Goal: Navigation & Orientation: Find specific page/section

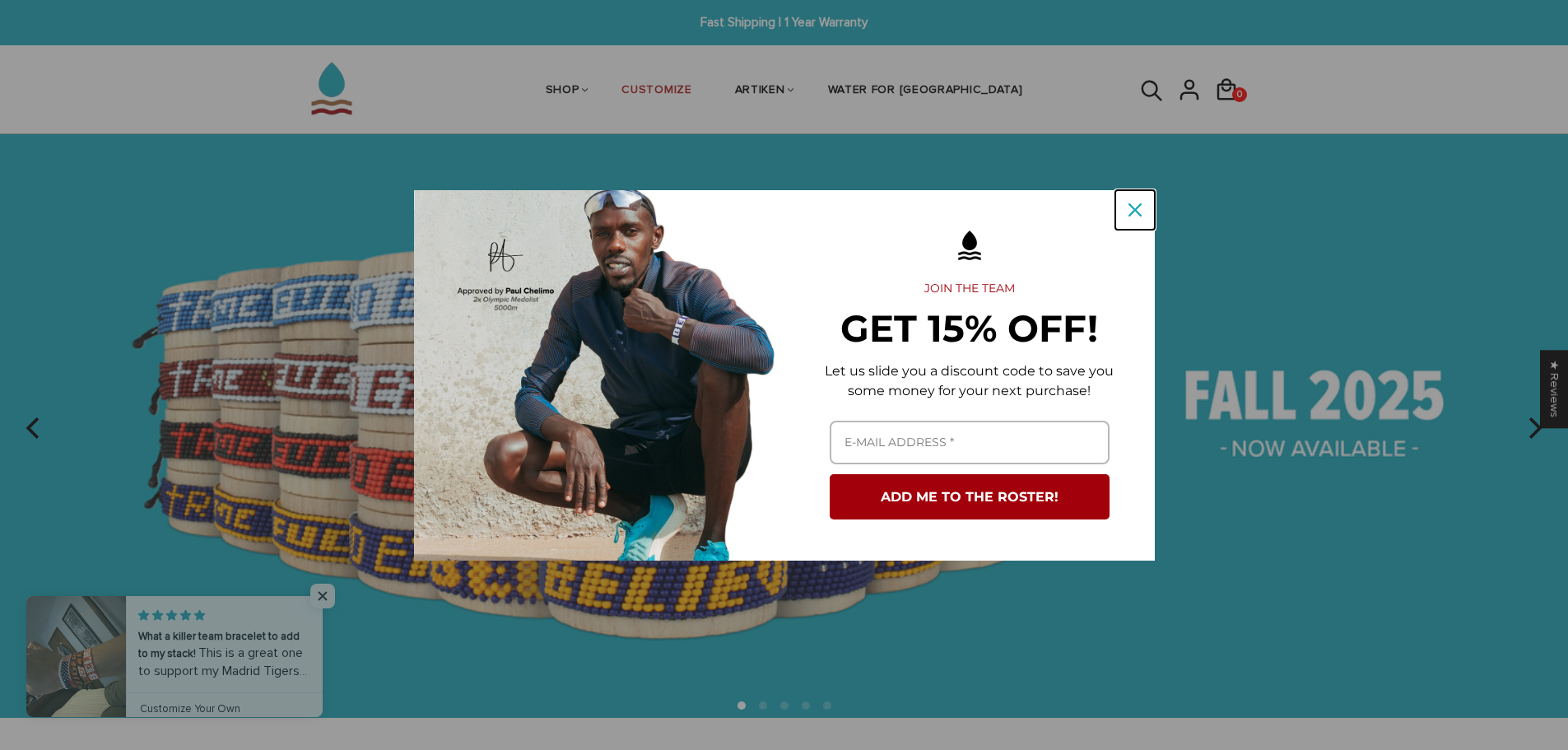
click at [1139, 209] on icon "close icon" at bounding box center [1135, 209] width 13 height 13
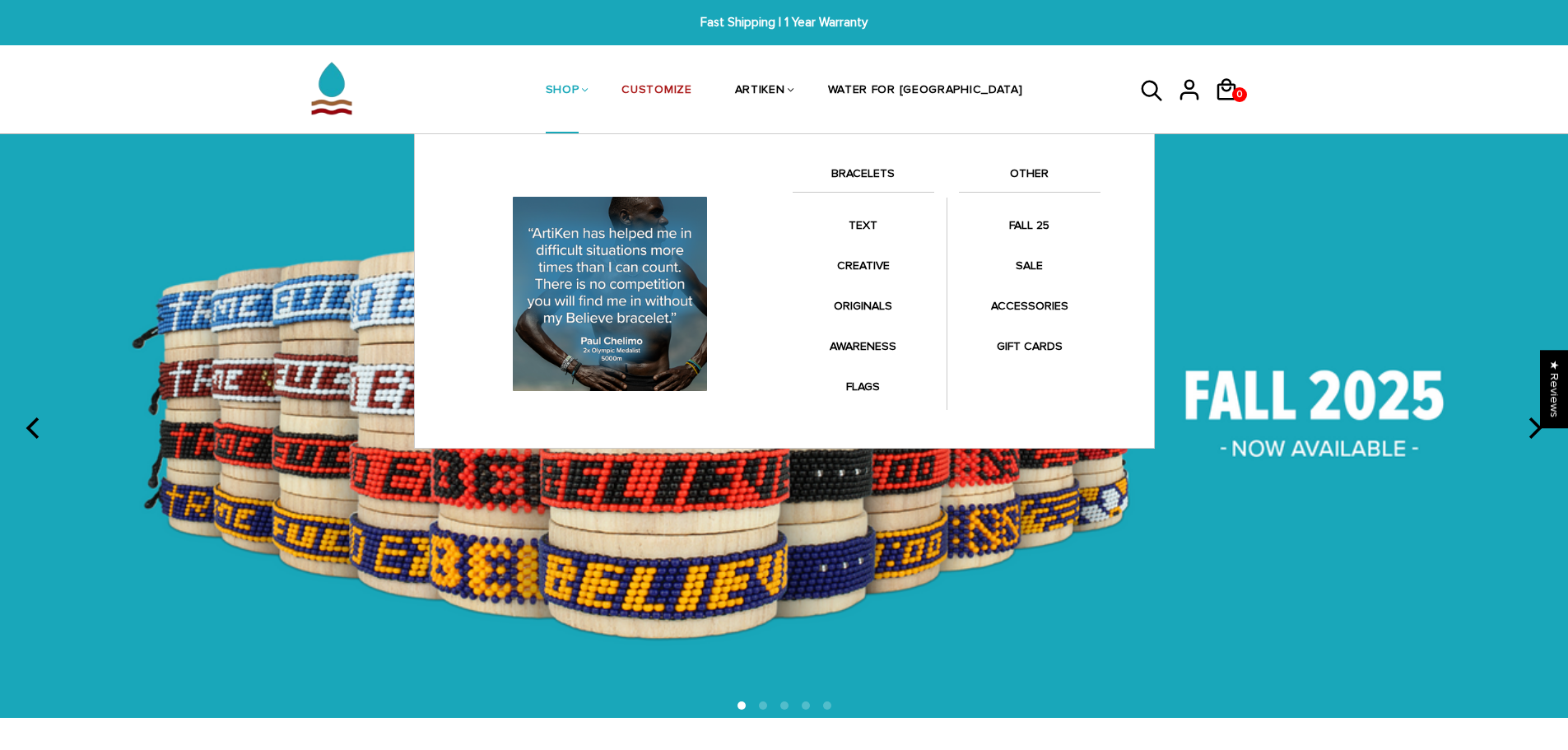
click at [1039, 169] on link "OTHER" at bounding box center [1029, 177] width 141 height 28
click at [1037, 170] on link "OTHER" at bounding box center [1029, 177] width 141 height 28
click at [869, 169] on link "BRACELETS" at bounding box center [864, 177] width 141 height 28
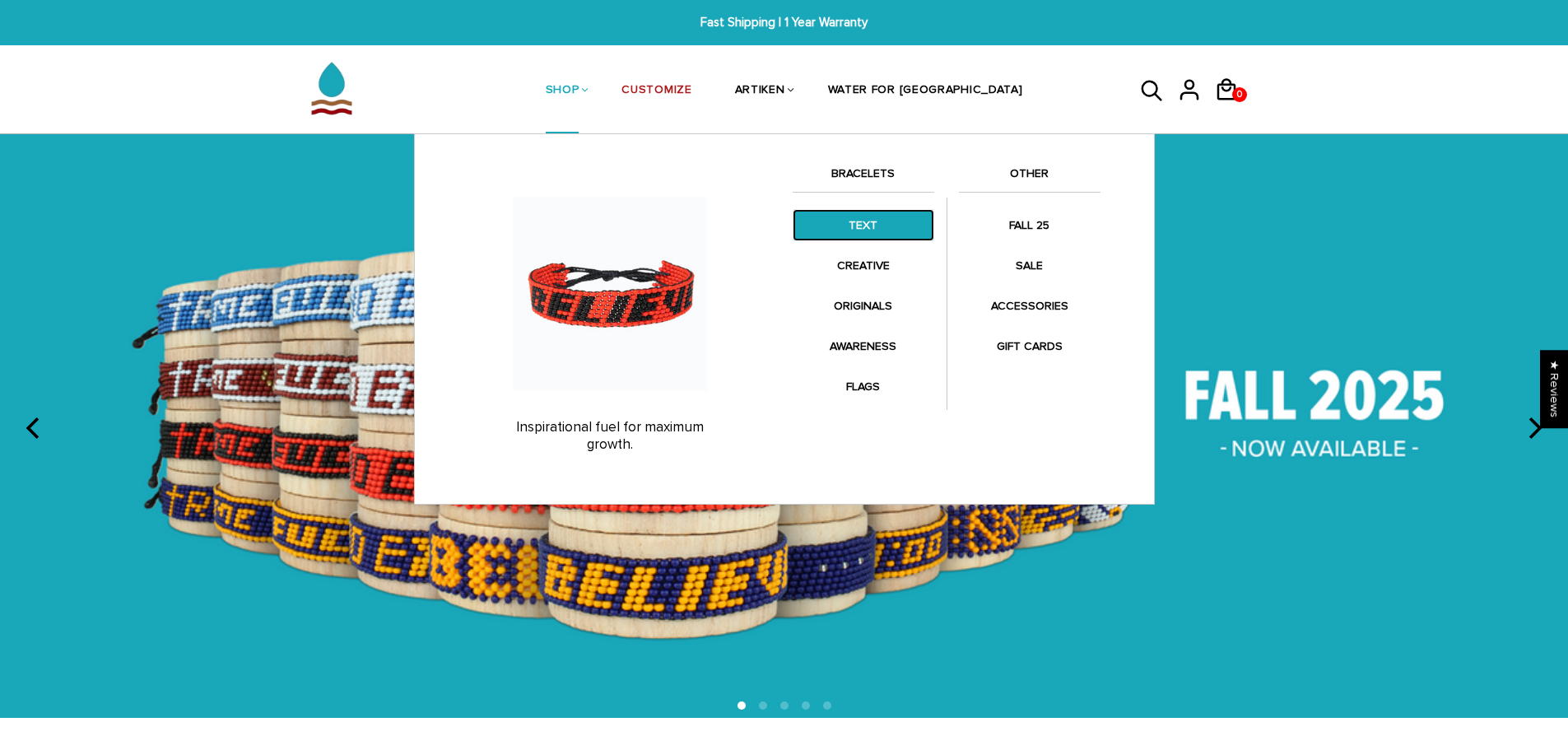
click at [870, 225] on link "TEXT" at bounding box center [864, 225] width 141 height 32
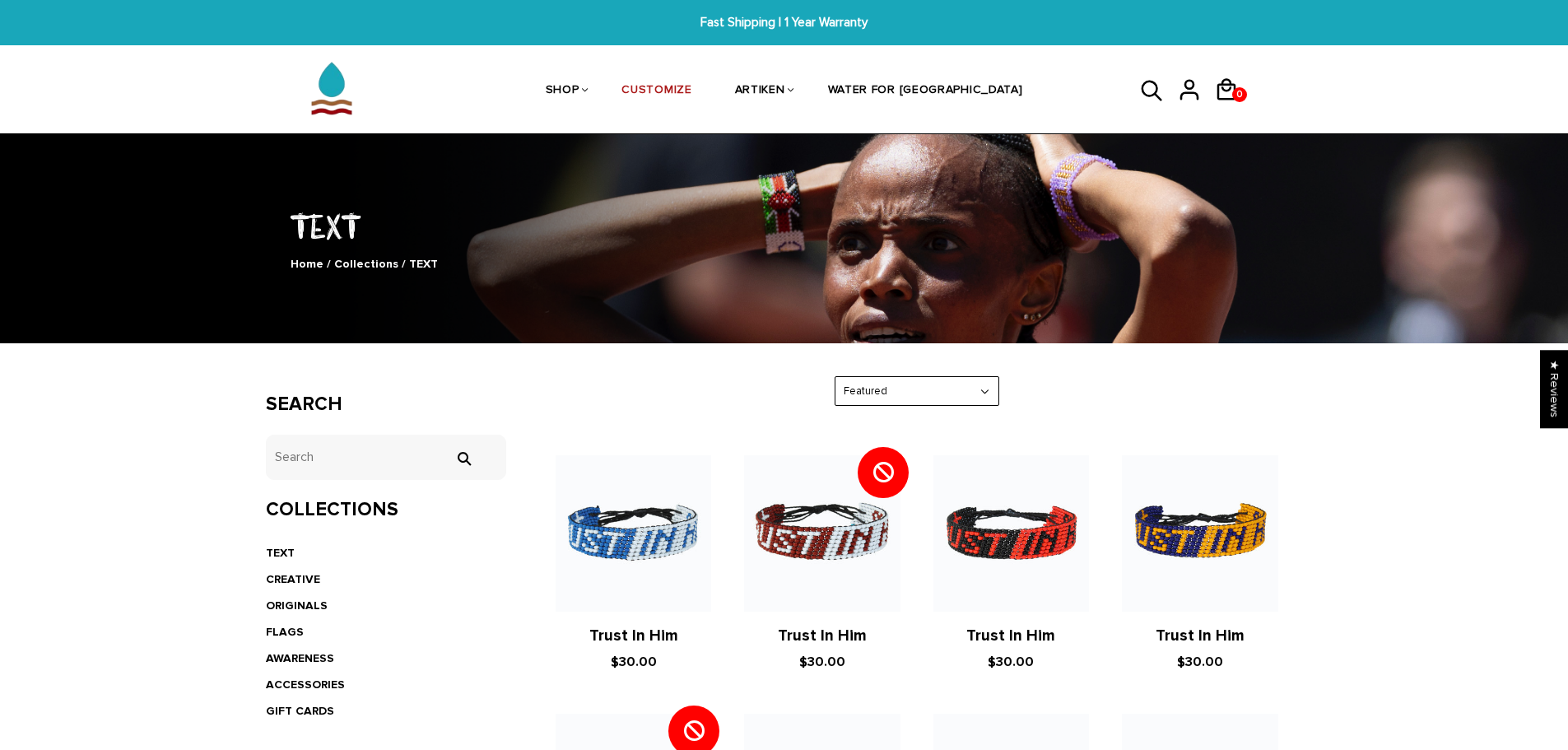
scroll to position [329, 0]
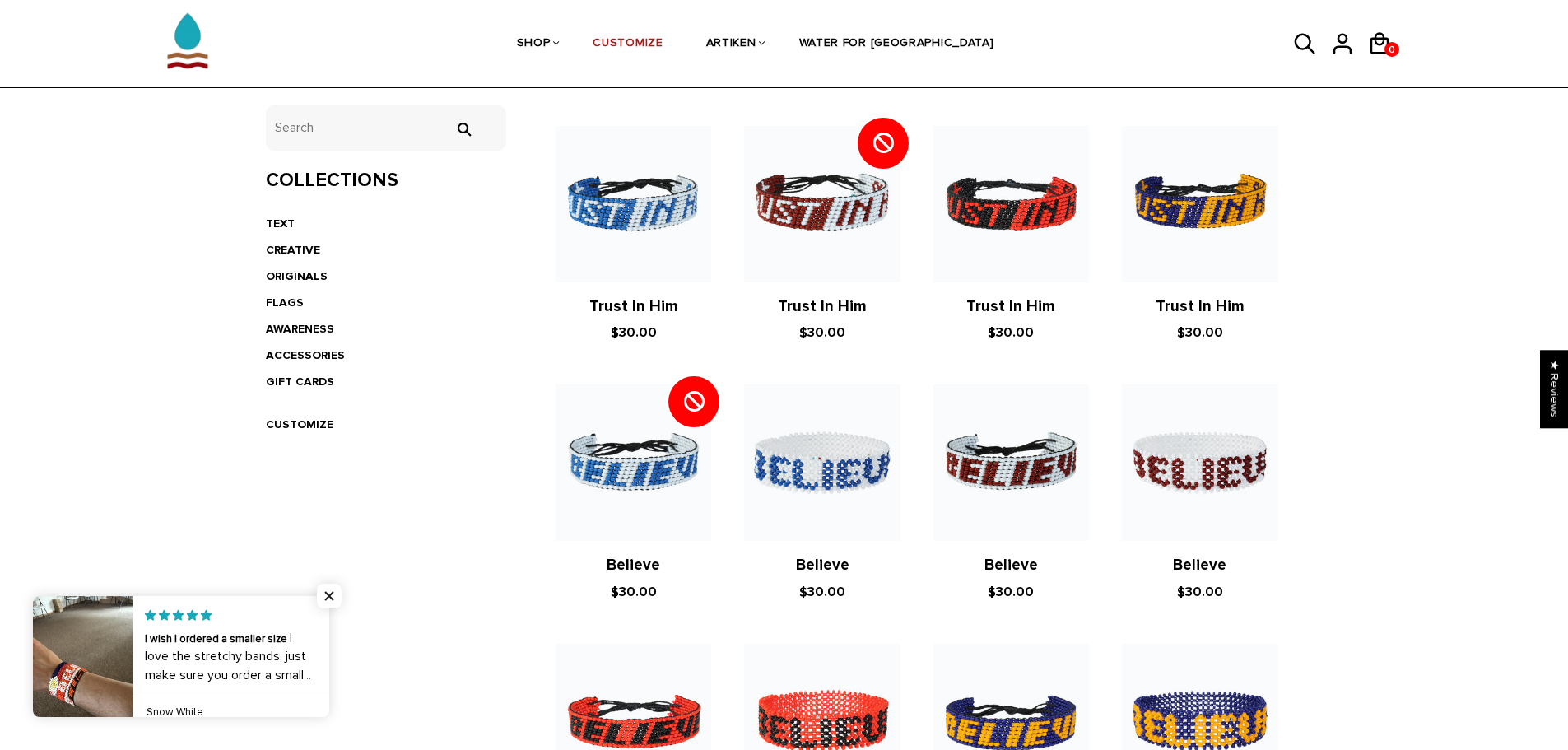
click at [322, 240] on li "CREATIVE" at bounding box center [387, 250] width 241 height 26
click at [306, 249] on link "CREATIVE" at bounding box center [293, 250] width 55 height 14
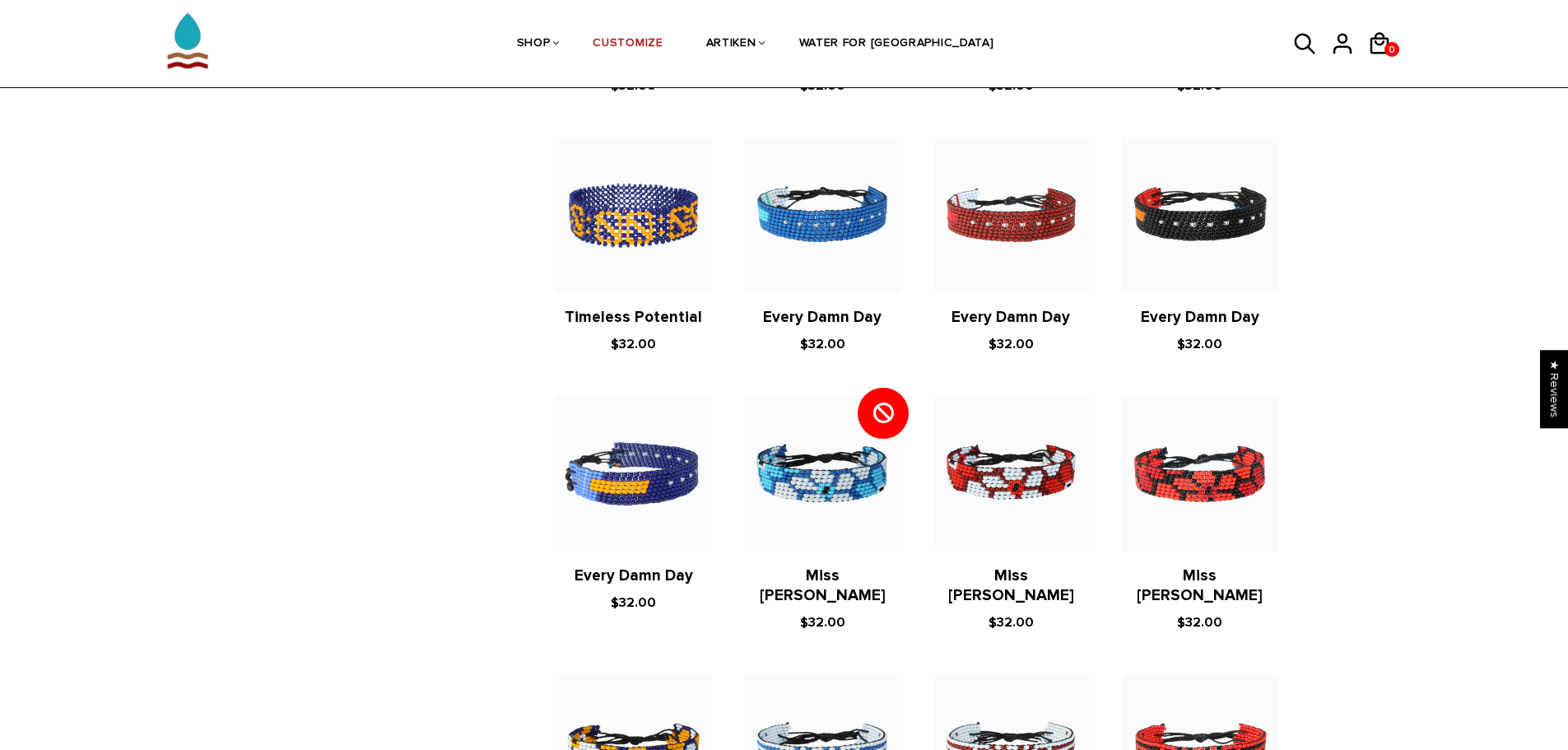
scroll to position [1645, 0]
